Goal: Transaction & Acquisition: Subscribe to service/newsletter

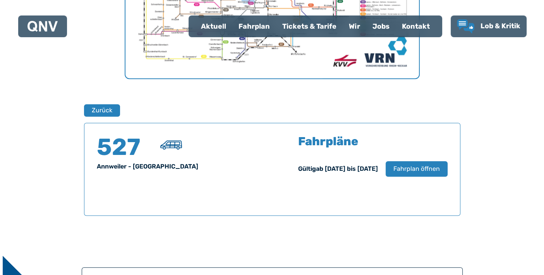
scroll to position [426, 0]
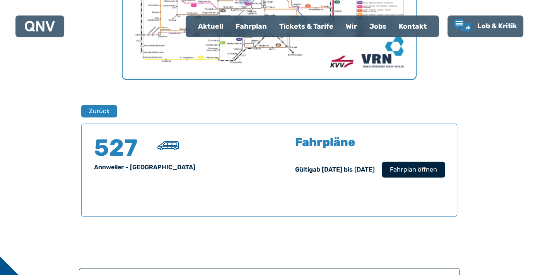
click at [437, 174] on span "Fahrplan öffnen" at bounding box center [413, 169] width 47 height 9
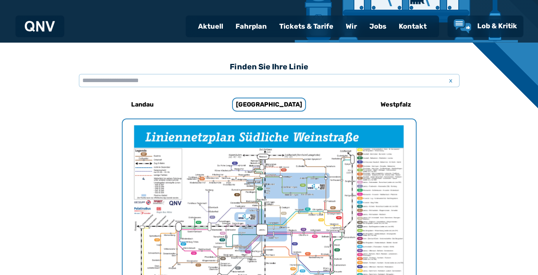
scroll to position [177, 0]
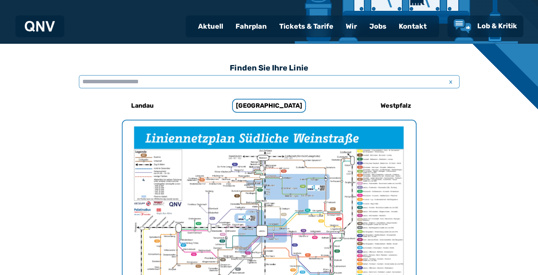
click at [128, 88] on input "text" at bounding box center [269, 81] width 381 height 13
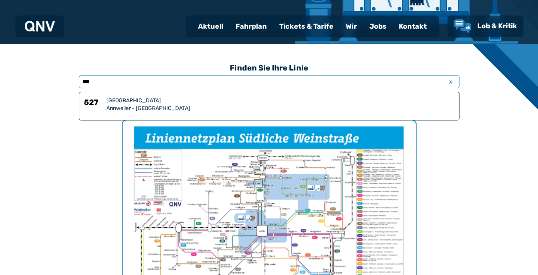
type input "***"
click at [106, 104] on div "[GEOGRAPHIC_DATA]" at bounding box center [280, 101] width 348 height 8
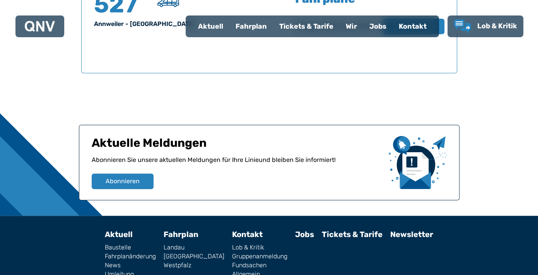
scroll to position [657, 0]
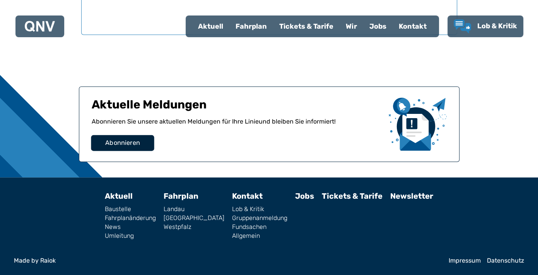
click at [108, 151] on button "Abonnieren" at bounding box center [122, 143] width 63 height 16
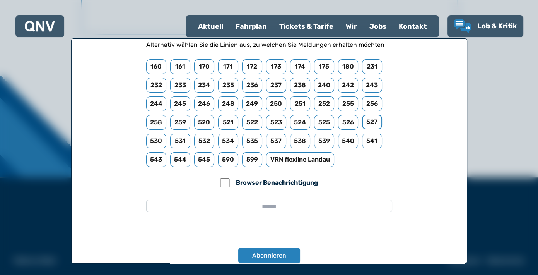
scroll to position [693, 0]
click at [269, 200] on input "email" at bounding box center [269, 206] width 246 height 12
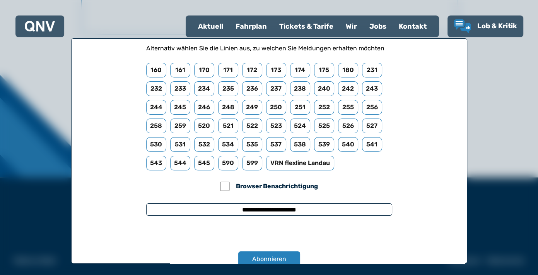
scroll to position [73, 0]
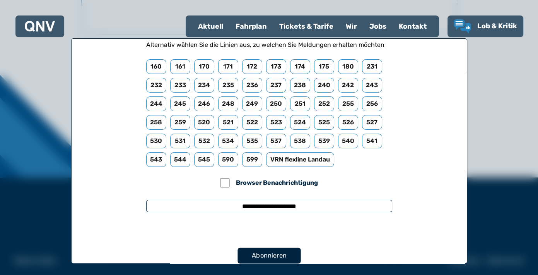
type input "**********"
click at [261, 251] on span "Abonnieren" at bounding box center [269, 255] width 35 height 9
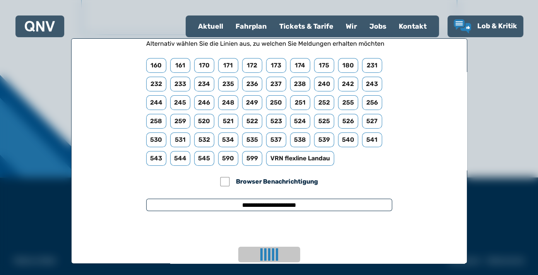
scroll to position [525, 0]
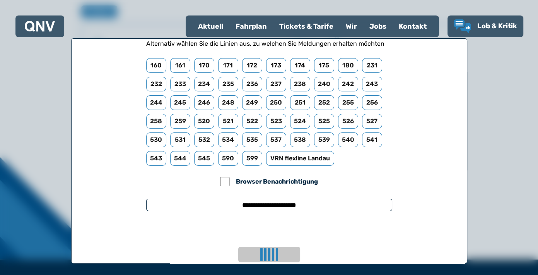
click at [421, 178] on form "**********" at bounding box center [269, 150] width 396 height 225
click at [273, 34] on div "Tickets & Tarife" at bounding box center [306, 26] width 67 height 20
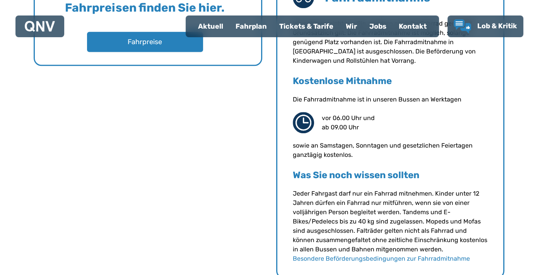
scroll to position [696, 0]
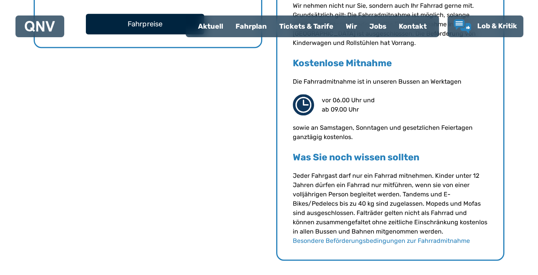
click at [156, 34] on button "Fahrpreise" at bounding box center [145, 24] width 118 height 21
